Goal: Task Accomplishment & Management: Complete application form

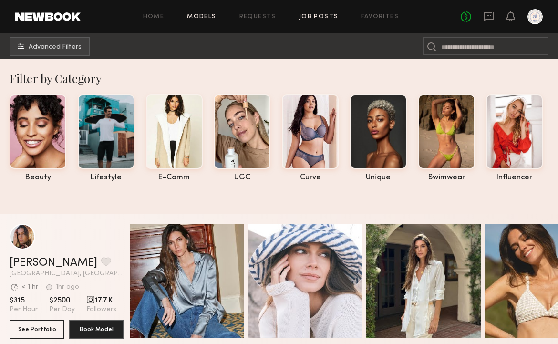
click at [320, 17] on link "Job Posts" at bounding box center [319, 17] width 40 height 6
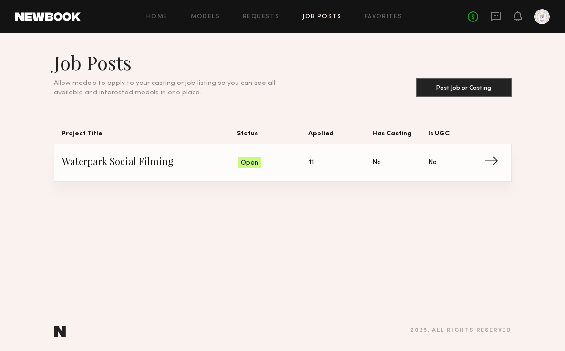
click at [468, 156] on span "Is UGC: No" at bounding box center [455, 162] width 55 height 14
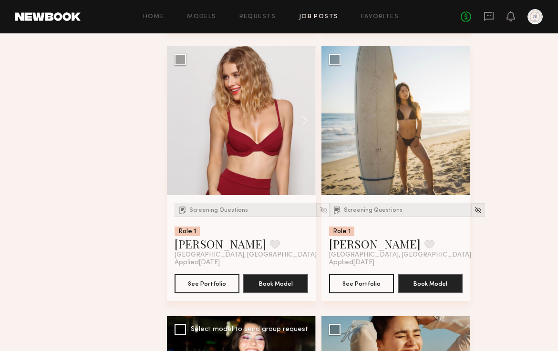
scroll to position [639, 0]
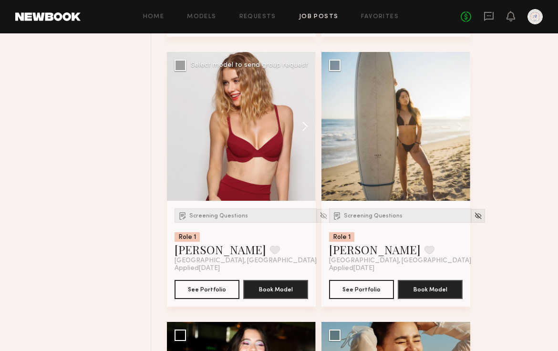
click at [300, 125] on button at bounding box center [300, 126] width 31 height 149
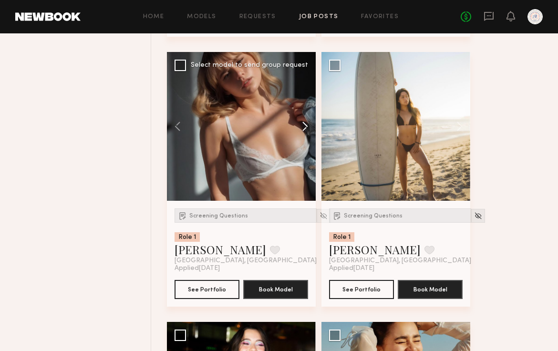
click at [303, 125] on button at bounding box center [300, 126] width 31 height 149
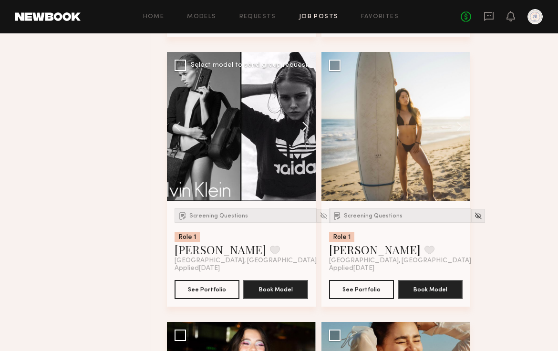
click at [303, 125] on button at bounding box center [300, 126] width 31 height 149
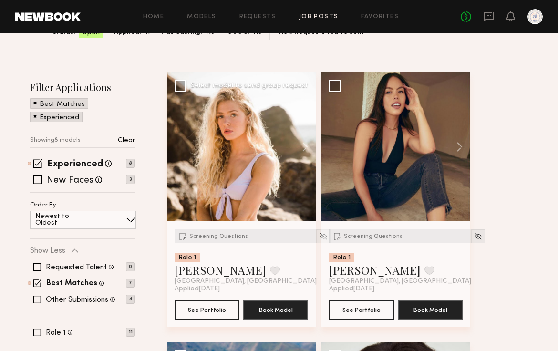
scroll to position [78, 0]
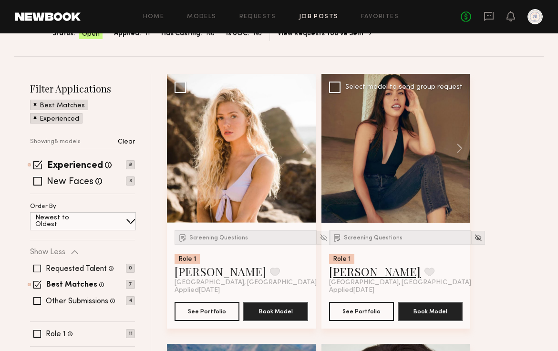
click at [351, 271] on link "[PERSON_NAME]" at bounding box center [375, 271] width 92 height 15
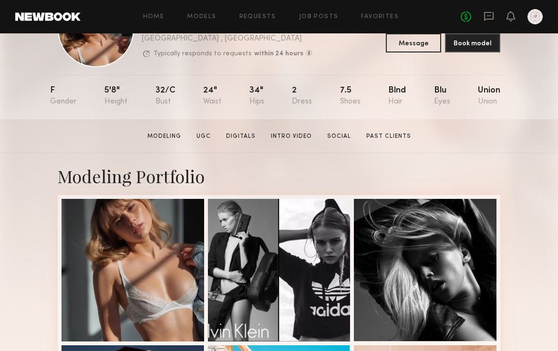
scroll to position [67, 0]
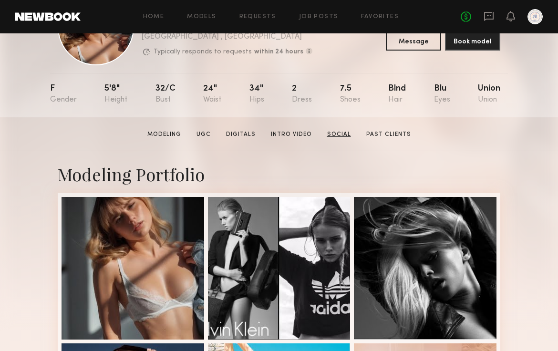
click at [337, 134] on link "Social" at bounding box center [338, 134] width 31 height 9
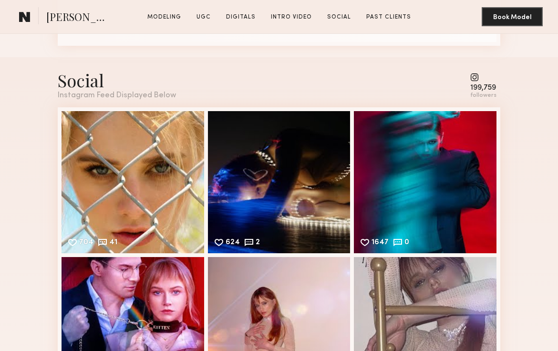
scroll to position [2791, 0]
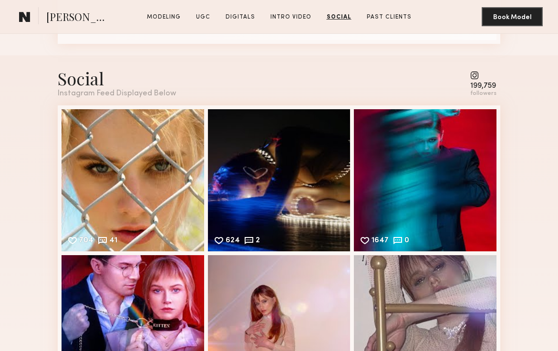
click at [86, 93] on div "Instagram Feed Displayed Below" at bounding box center [117, 94] width 118 height 8
click at [123, 97] on div "Instagram Feed Displayed Below" at bounding box center [117, 94] width 118 height 8
click at [477, 80] on common-icon at bounding box center [483, 75] width 26 height 9
click at [480, 89] on div "199,759" at bounding box center [483, 85] width 26 height 7
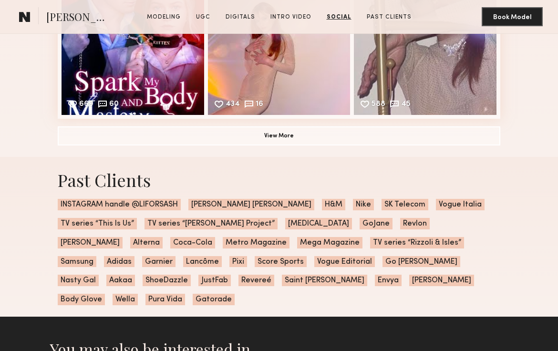
scroll to position [3074, 0]
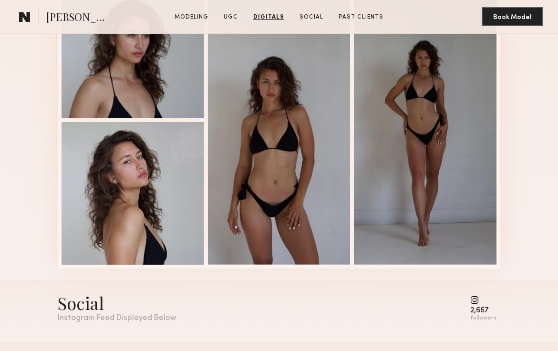
scroll to position [1961, 0]
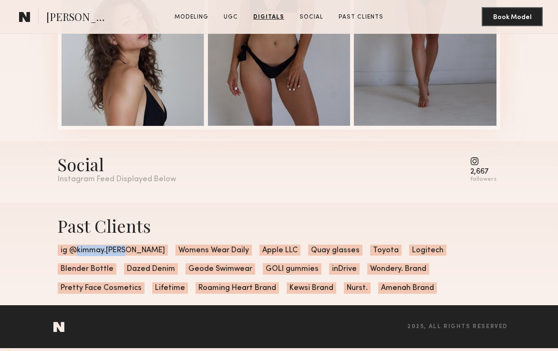
drag, startPoint x: 76, startPoint y: 251, endPoint x: 123, endPoint y: 251, distance: 47.2
click at [123, 251] on span "ig @kimmay.jenks" at bounding box center [113, 250] width 110 height 11
copy span "kimmay.jenks"
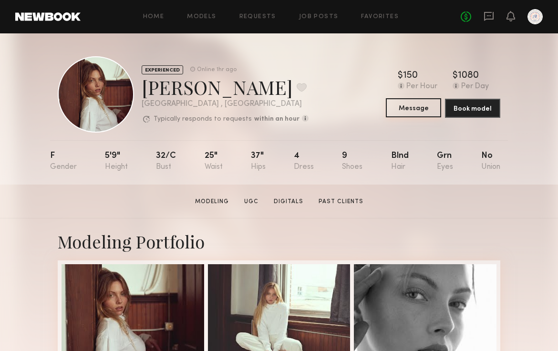
click at [420, 114] on button "Message" at bounding box center [413, 107] width 55 height 19
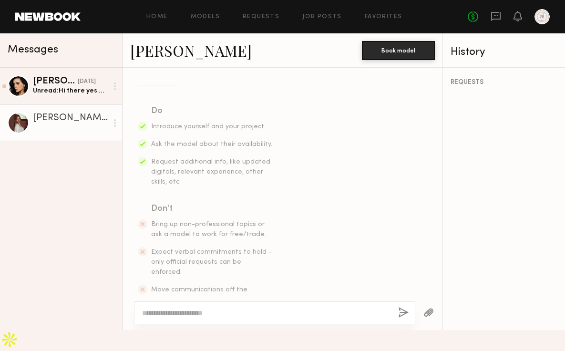
scroll to position [131, 0]
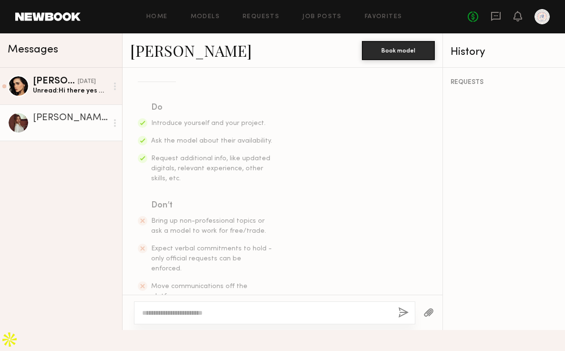
click at [219, 318] on textarea at bounding box center [266, 313] width 248 height 10
type textarea "**********"
click at [398, 319] on button "button" at bounding box center [403, 313] width 10 height 12
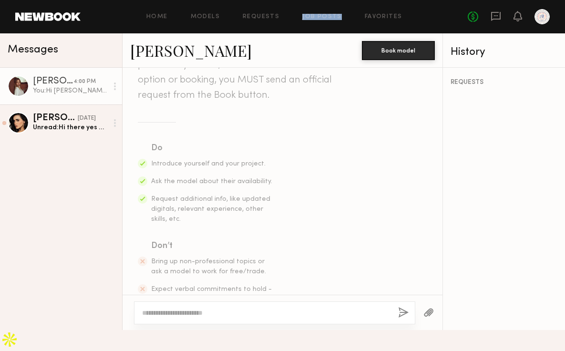
scroll to position [0, 0]
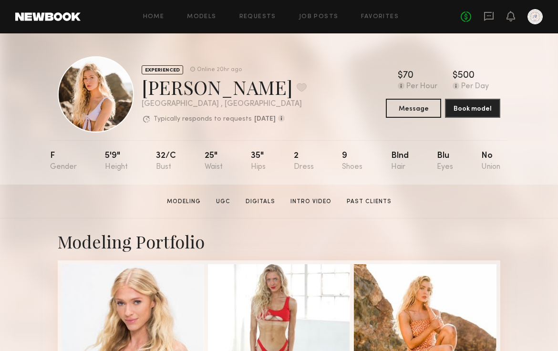
click at [286, 130] on div "EXPERIENCED Online 20hr ago Sophie Jordan C. Favorite Los Angeles , CA Typicall…" at bounding box center [182, 94] width 249 height 76
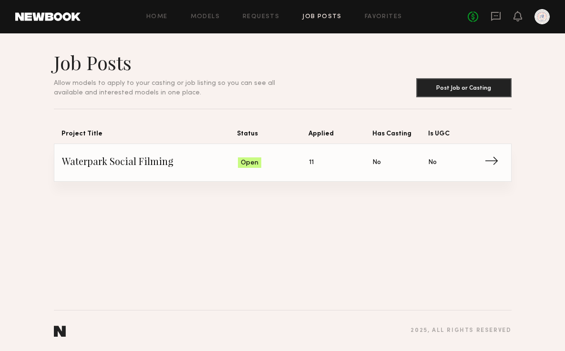
click at [482, 163] on span "Is UGC: No" at bounding box center [455, 162] width 55 height 14
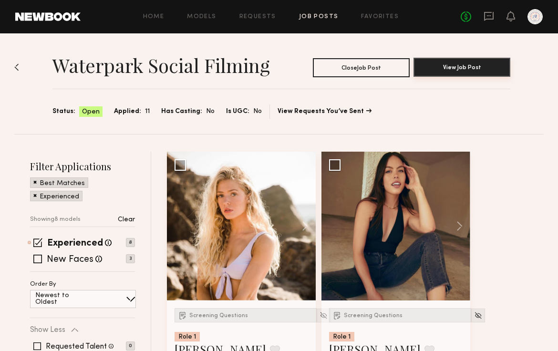
click at [447, 66] on button "View Job Post" at bounding box center [461, 67] width 97 height 19
